Goal: Task Accomplishment & Management: Manage account settings

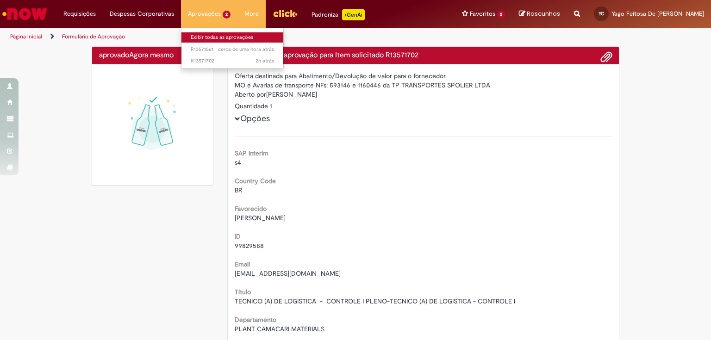
click at [207, 33] on link "Exibir todas as aprovações" at bounding box center [233, 37] width 102 height 10
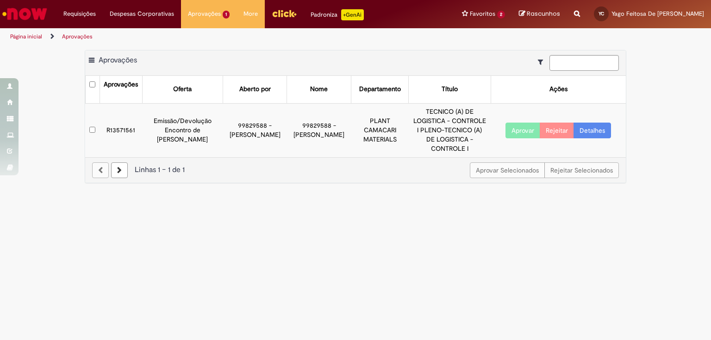
click at [520, 125] on button "Aprovar" at bounding box center [523, 131] width 35 height 16
